Goal: Transaction & Acquisition: Purchase product/service

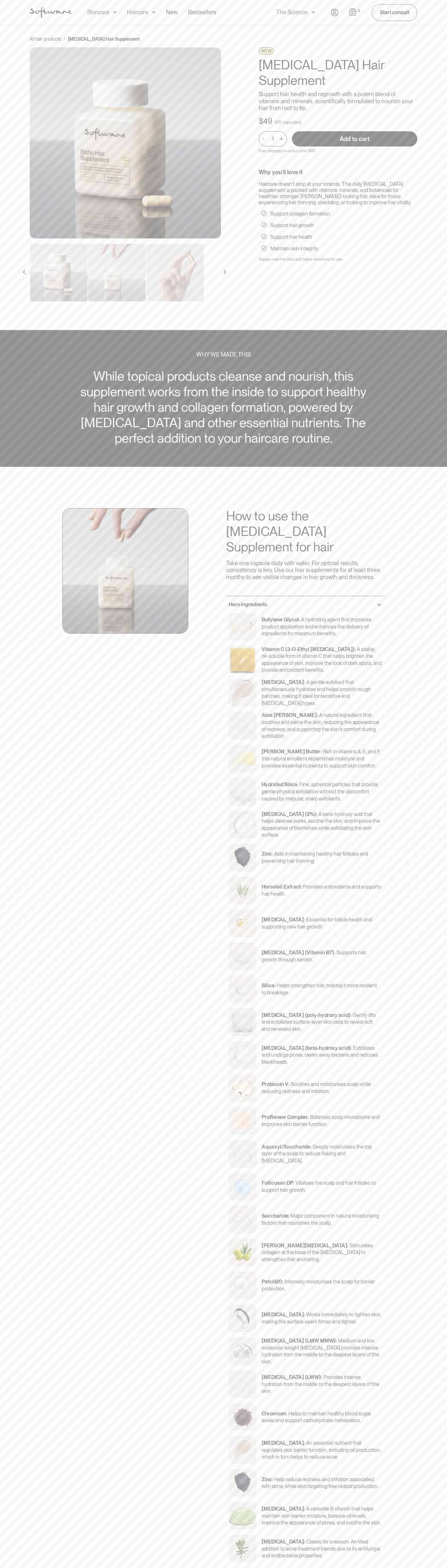
click at [354, 131] on input "Add to cart" at bounding box center [354, 139] width 125 height 15
click at [342, 15] on div "0 Your Cart ( items) $0.00 : 0 1 + - Remove Free shipping on all orders above $…" at bounding box center [374, 12] width 86 height 16
click at [440, 1567] on html "Acne Ageing Pigmentation Everyday care Hair Loss Learn Skincare Custom Formulas…" at bounding box center [224, 784] width 447 height 1568
